Goal: Transaction & Acquisition: Purchase product/service

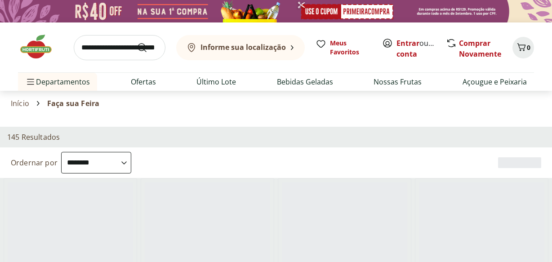
select select "**********"
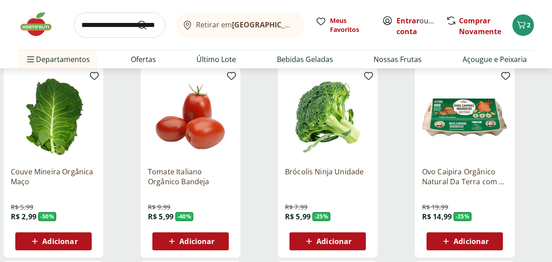
scroll to position [109, 0]
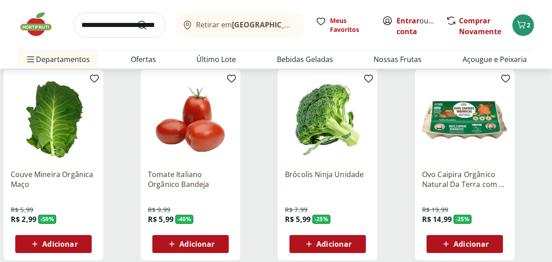
click at [328, 175] on p "Brócolis Ninja Unidade" at bounding box center [327, 179] width 85 height 20
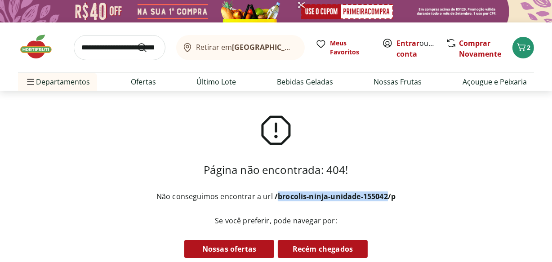
drag, startPoint x: 386, startPoint y: 195, endPoint x: 275, endPoint y: 194, distance: 111.0
click at [275, 194] on b "/brocolis-ninja-unidade-155042/p" at bounding box center [335, 196] width 121 height 10
copy b "brocolis-ninja-unidade-155042"
